Goal: Task Accomplishment & Management: Manage account settings

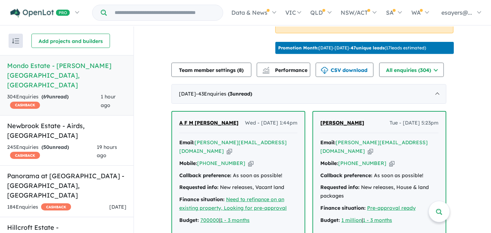
scroll to position [325, 0]
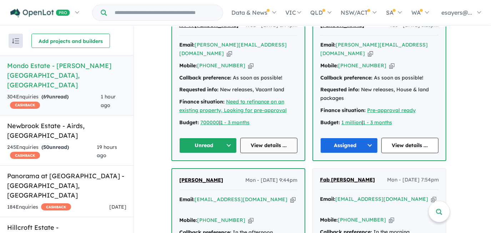
click at [258, 138] on link "View details ..." at bounding box center [269, 145] width 58 height 15
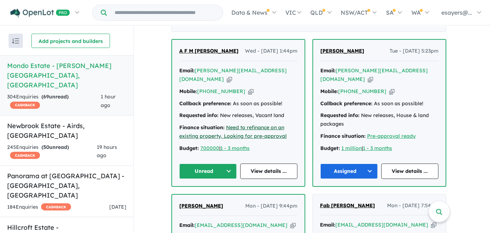
scroll to position [260, 0]
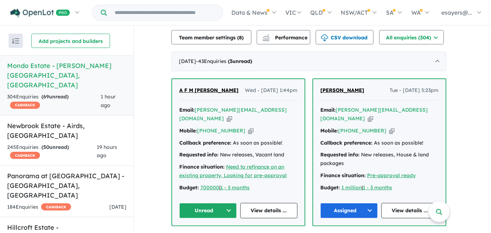
click at [211, 203] on button "Unread" at bounding box center [208, 210] width 58 height 15
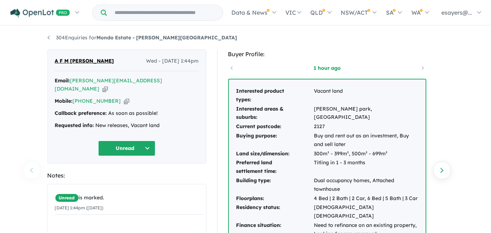
drag, startPoint x: 141, startPoint y: 81, endPoint x: 142, endPoint y: 74, distance: 7.5
click at [108, 85] on icon "button" at bounding box center [105, 89] width 5 height 8
click at [283, 38] on ul "304 Enquiries for Mondo Estate - [PERSON_NAME][GEOGRAPHIC_DATA]" at bounding box center [246, 38] width 396 height 9
